Goal: Task Accomplishment & Management: Manage account settings

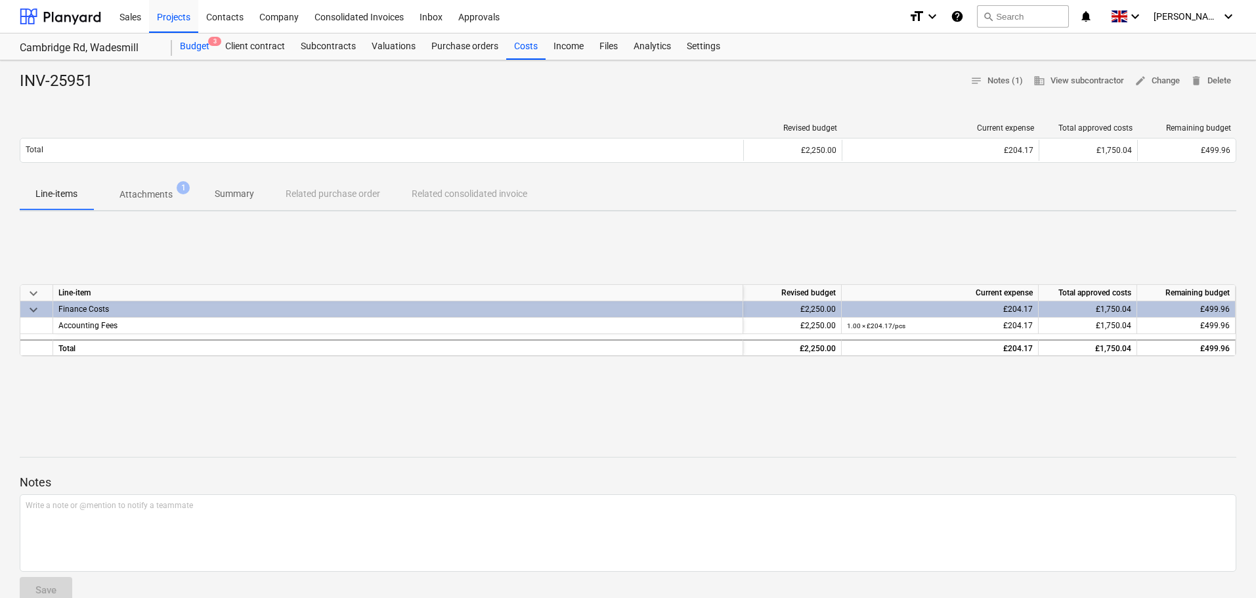
click at [197, 50] on div "Budget 3" at bounding box center [194, 46] width 45 height 26
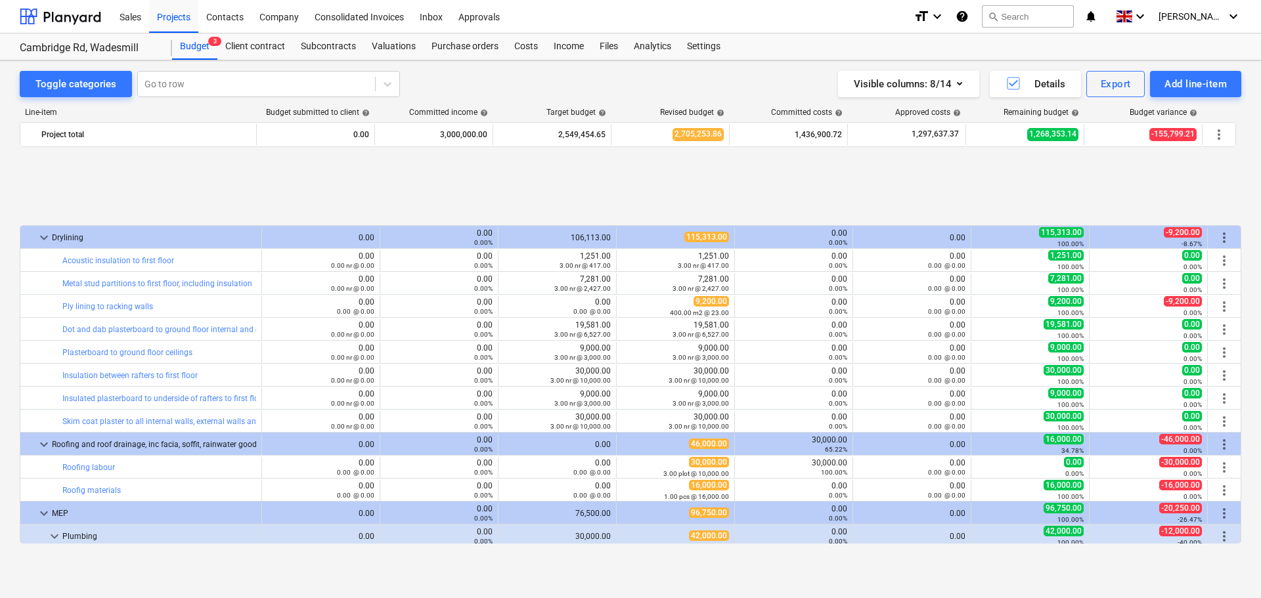
scroll to position [1664, 0]
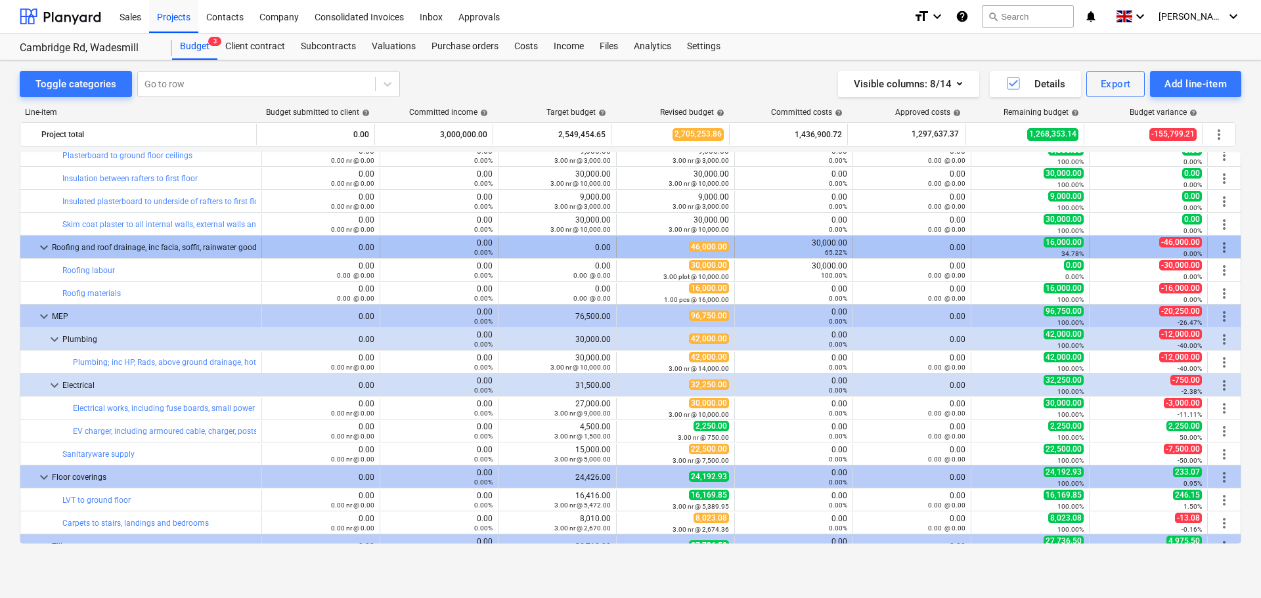
click at [1216, 244] on span "more_vert" at bounding box center [1224, 248] width 16 height 16
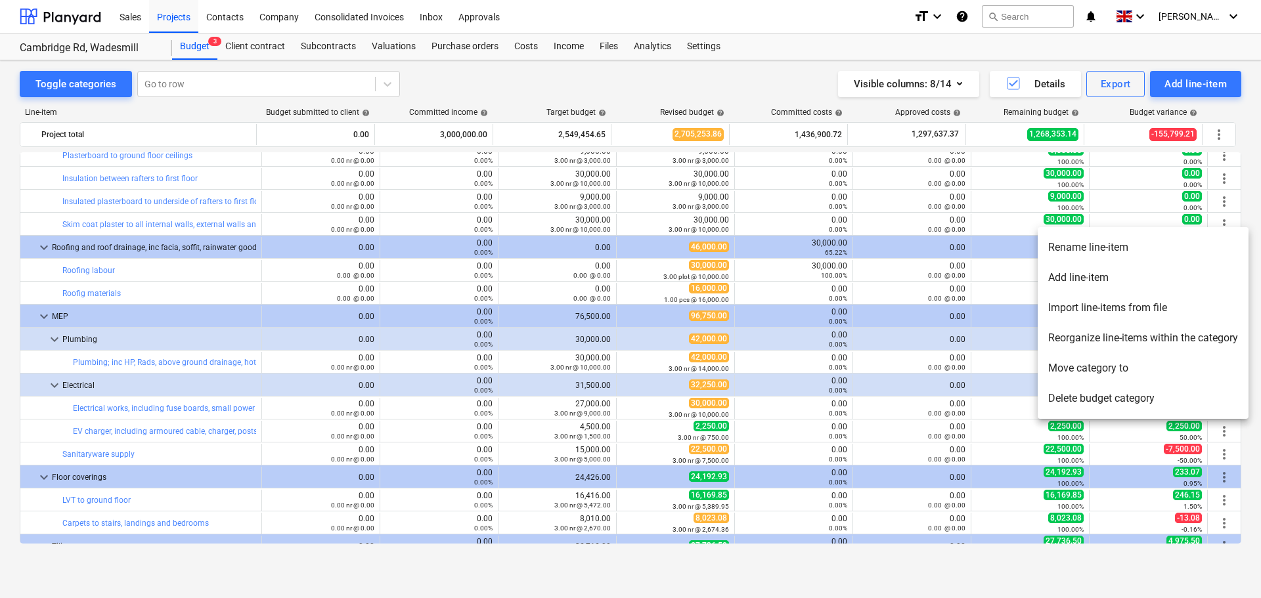
click at [1101, 278] on li "Add line-item" at bounding box center [1143, 278] width 211 height 30
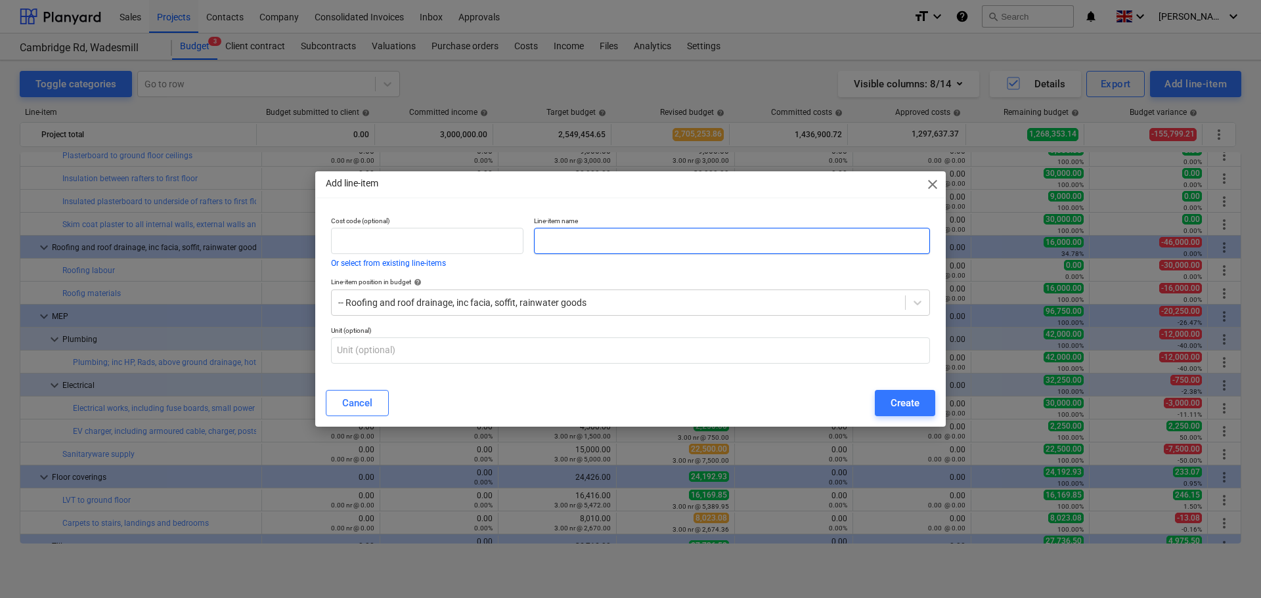
click at [587, 248] on input "text" at bounding box center [732, 241] width 396 height 26
type input "Rainwater goods supply"
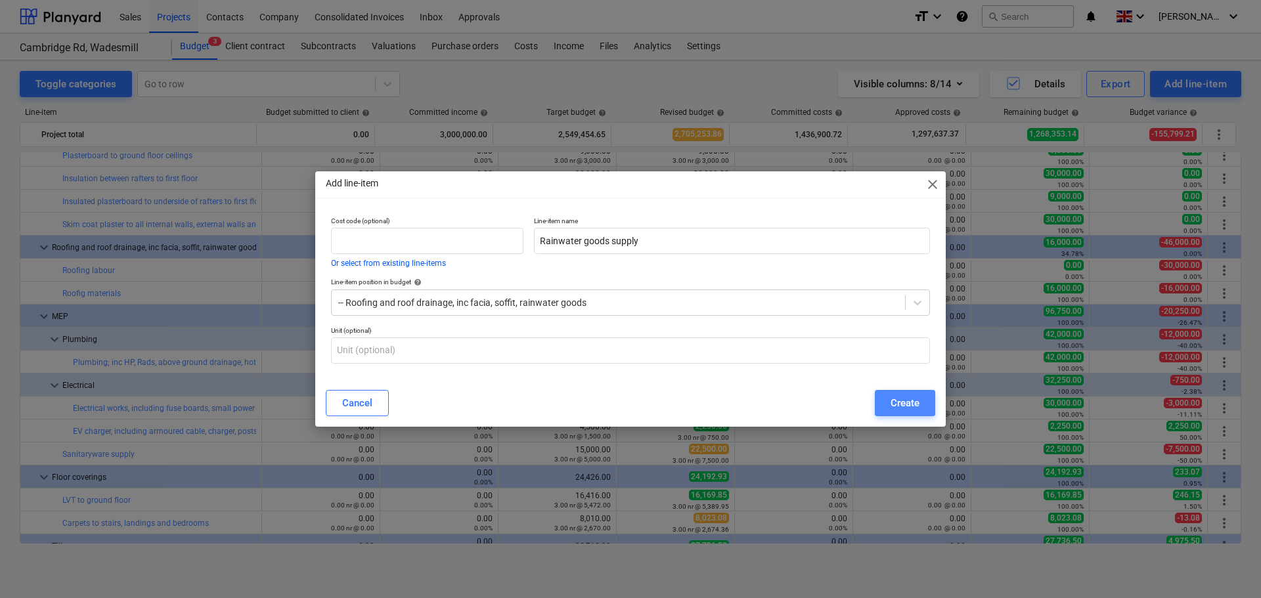
click at [902, 401] on div "Create" at bounding box center [905, 403] width 29 height 17
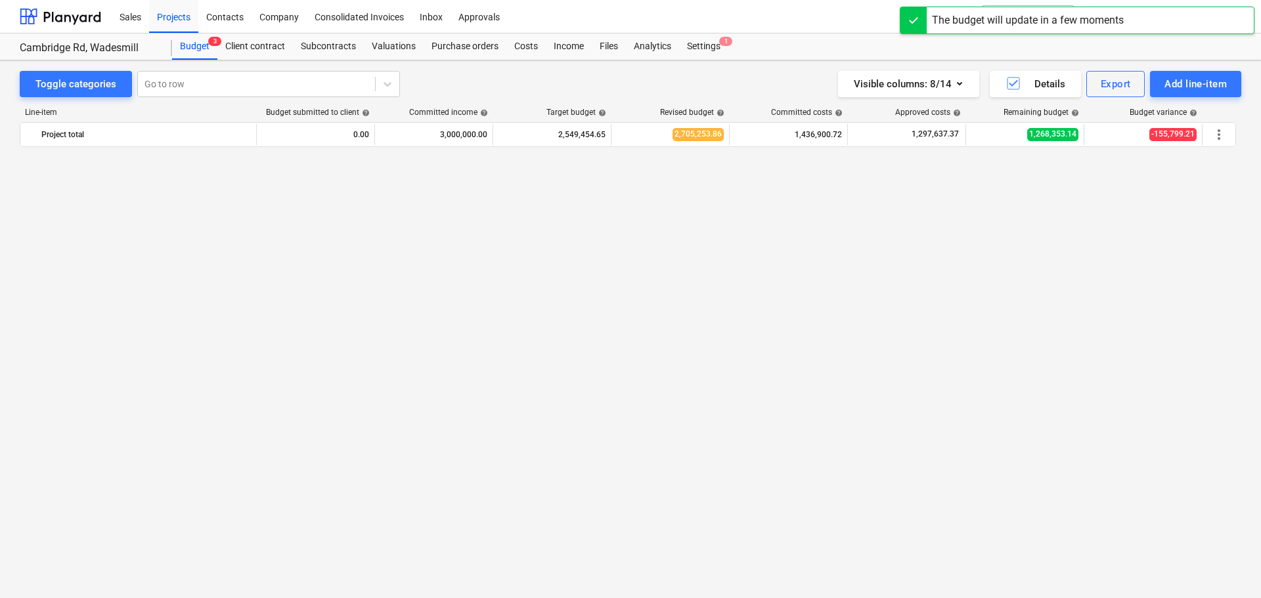
scroll to position [1664, 0]
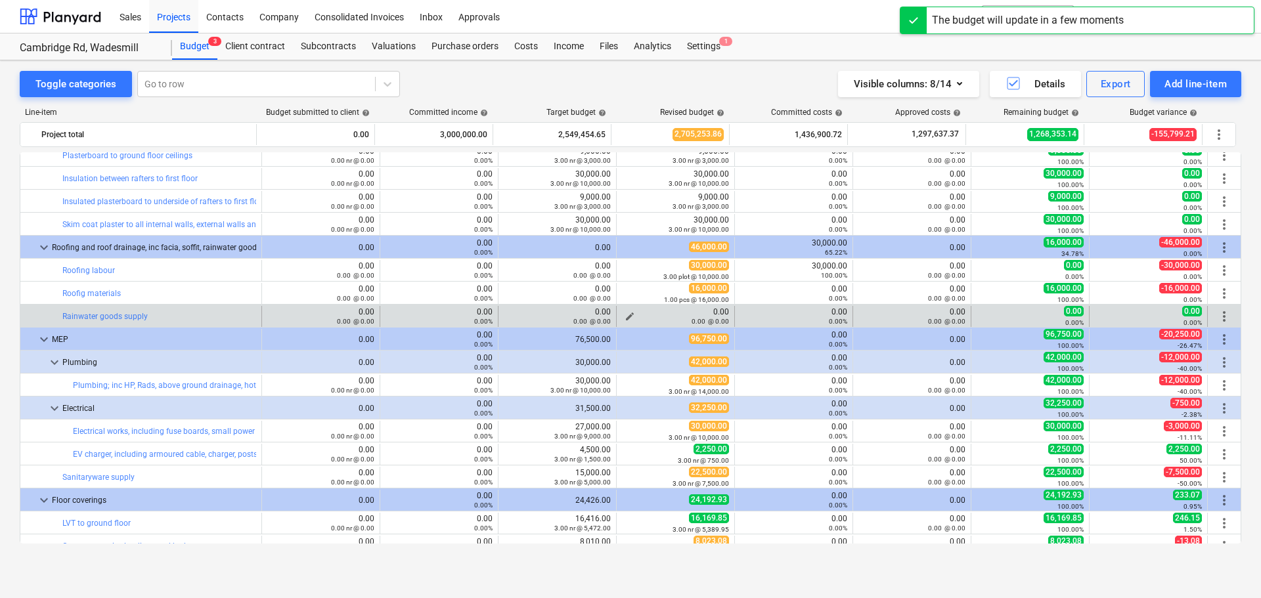
click at [625, 315] on span "edit" at bounding box center [630, 316] width 11 height 11
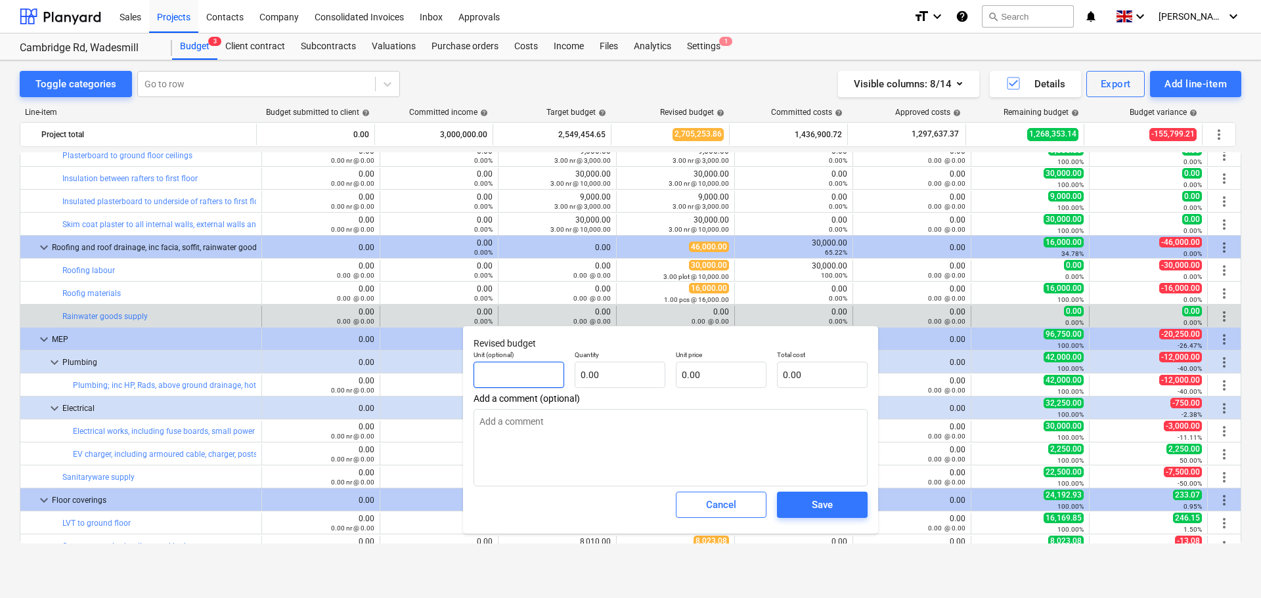
click at [532, 370] on input "text" at bounding box center [519, 375] width 91 height 26
type input "item"
type input "1.00"
type input "1"
type input "1.00"
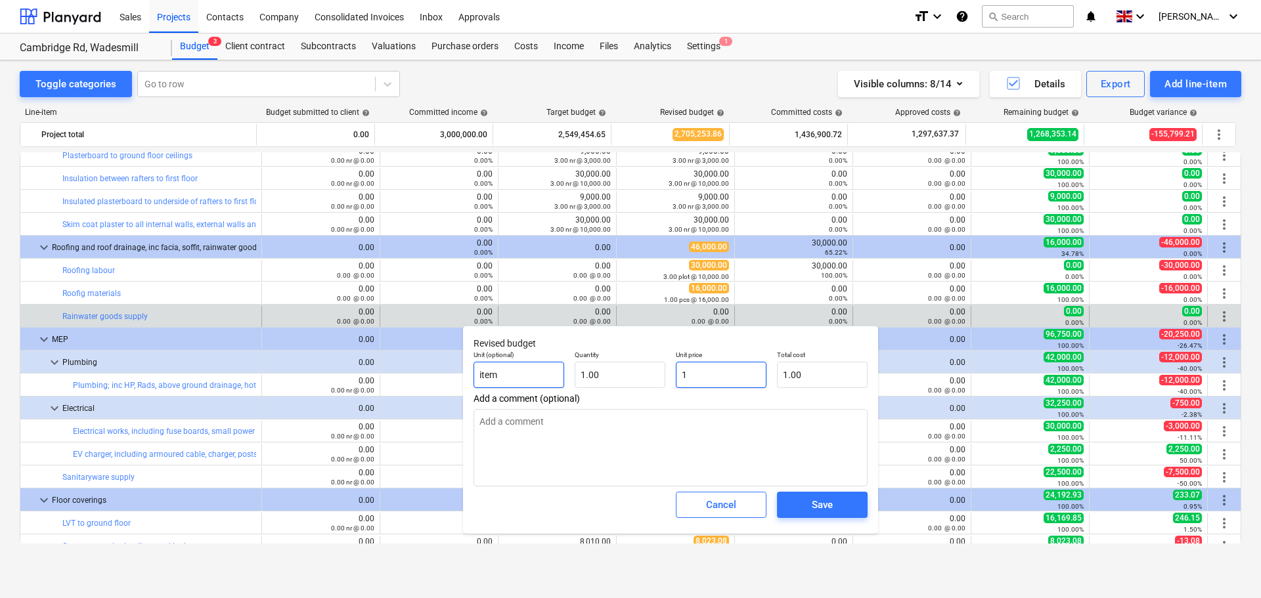
type input "10"
type input "10.00"
type input "100"
type input "100.00"
type input "1000"
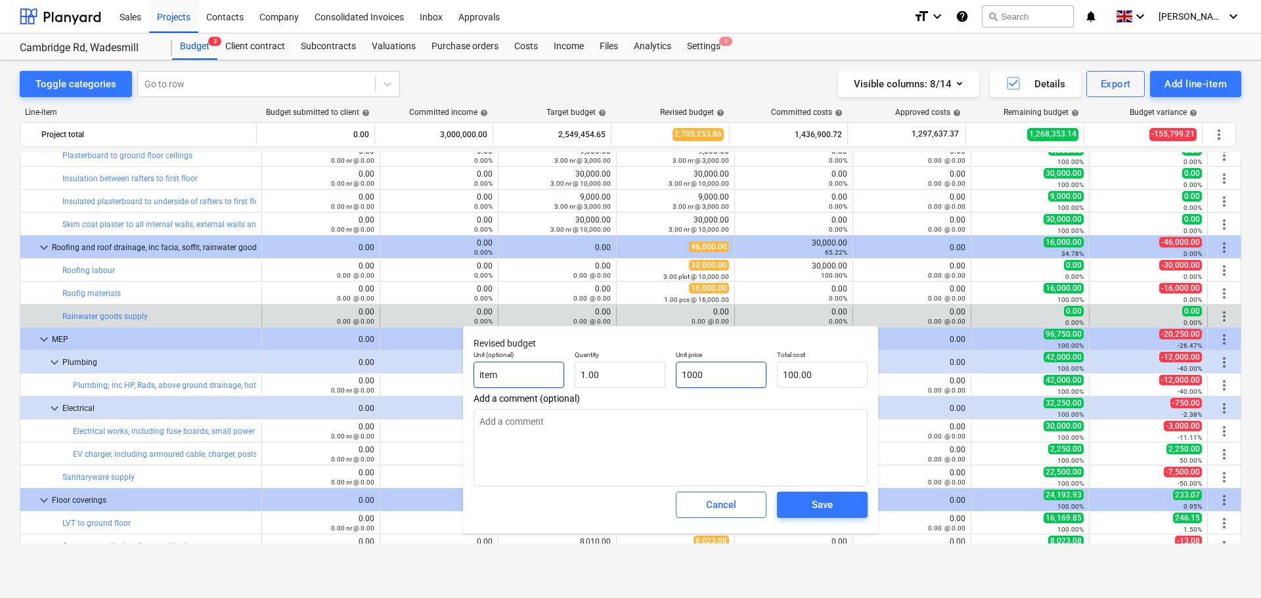
type input "1,000.00"
click at [827, 504] on div "Save" at bounding box center [822, 504] width 21 height 17
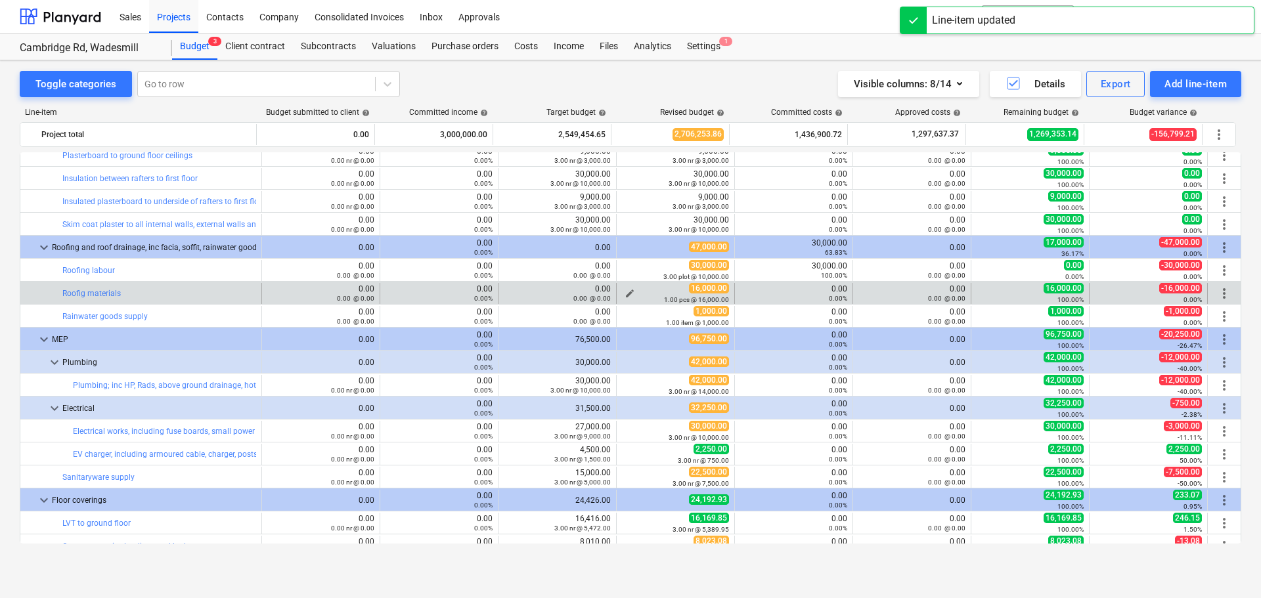
click at [625, 294] on span "edit" at bounding box center [630, 293] width 11 height 11
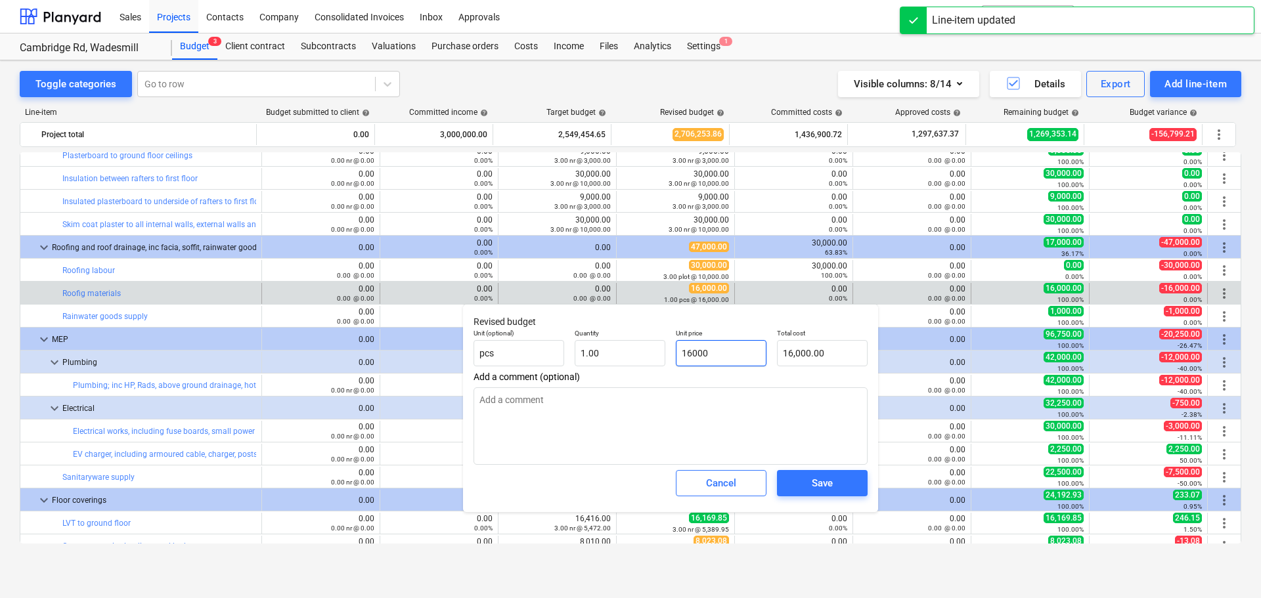
click at [698, 348] on input "16000" at bounding box center [721, 353] width 91 height 26
drag, startPoint x: 739, startPoint y: 350, endPoint x: 557, endPoint y: 343, distance: 182.7
click at [557, 343] on div "Unit (optional) pcs Quantity 1.00 Unit price 16000 Total cost 16,000.00" at bounding box center [670, 348] width 405 height 48
type input "1"
type input "1.00"
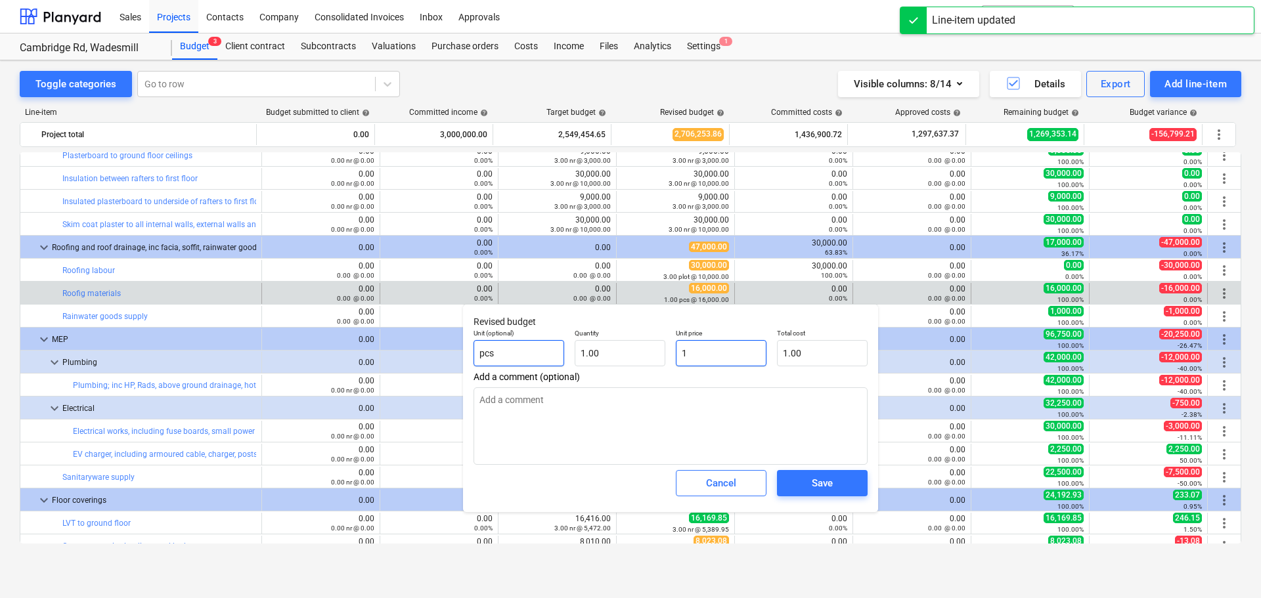
type input "15"
type input "15.00"
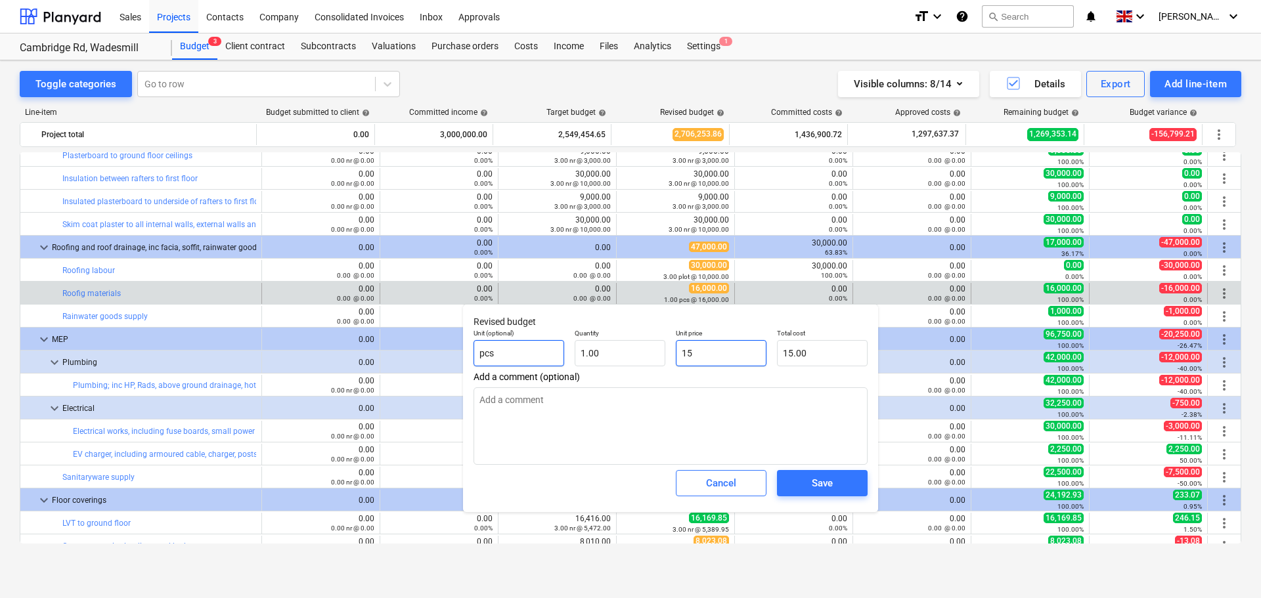
type input "150"
type input "150.00"
type input "1500"
type input "1,500.00"
type input "15000"
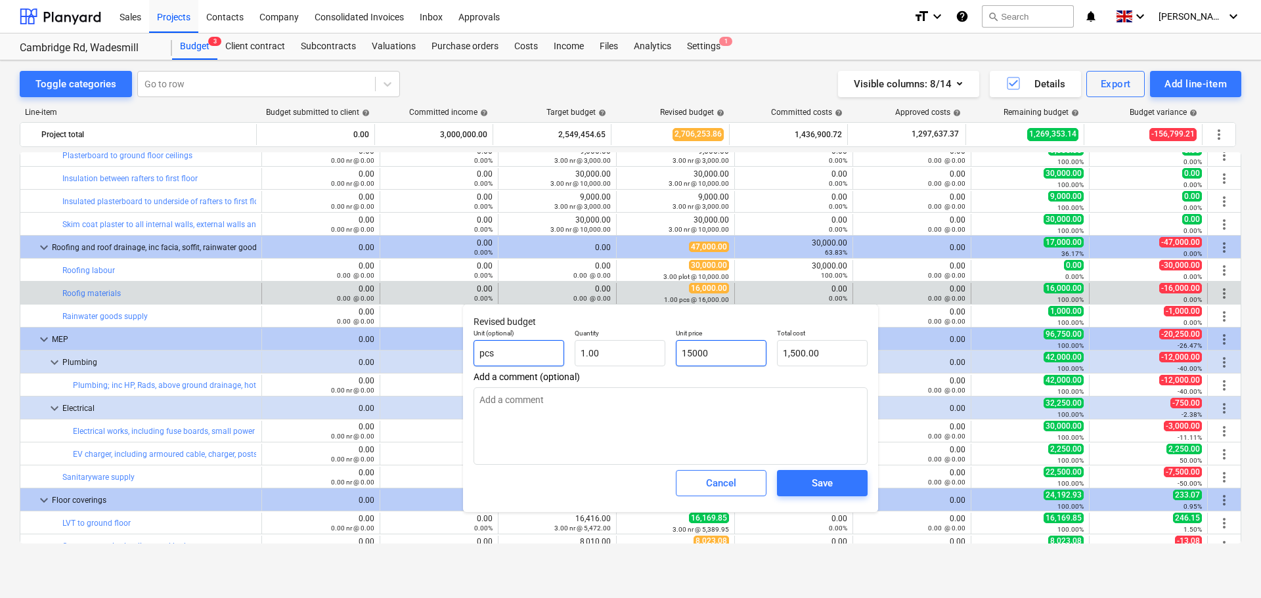
type input "15,000.00"
click at [830, 483] on div "Save" at bounding box center [822, 483] width 21 height 17
